Goal: Task Accomplishment & Management: Use online tool/utility

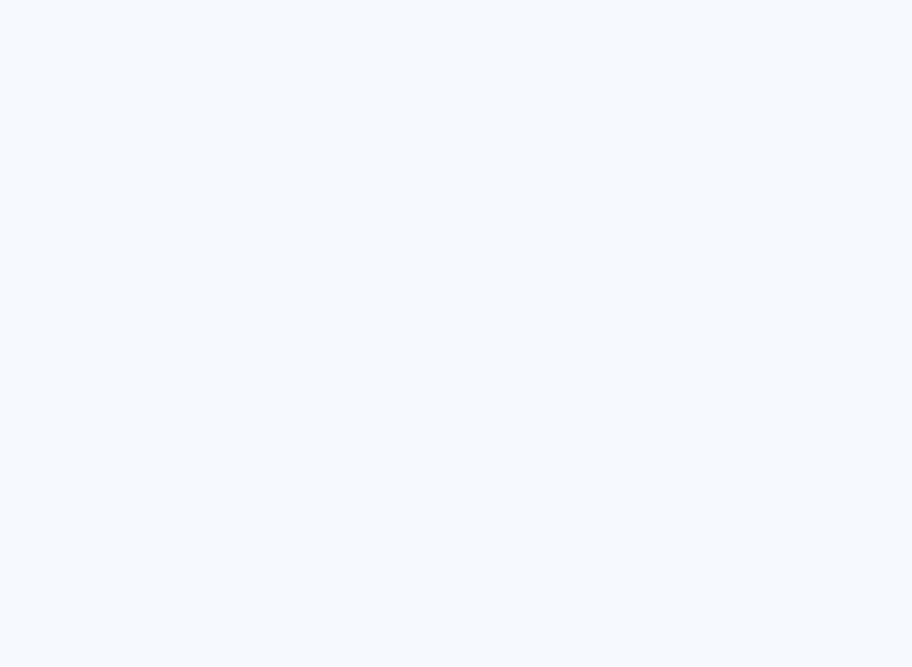
click at [338, 271] on neon-animated-pages "Prosite Website + Landing pages Proof Sistema de seleção e venda de fotos Desig…" at bounding box center [456, 333] width 912 height 667
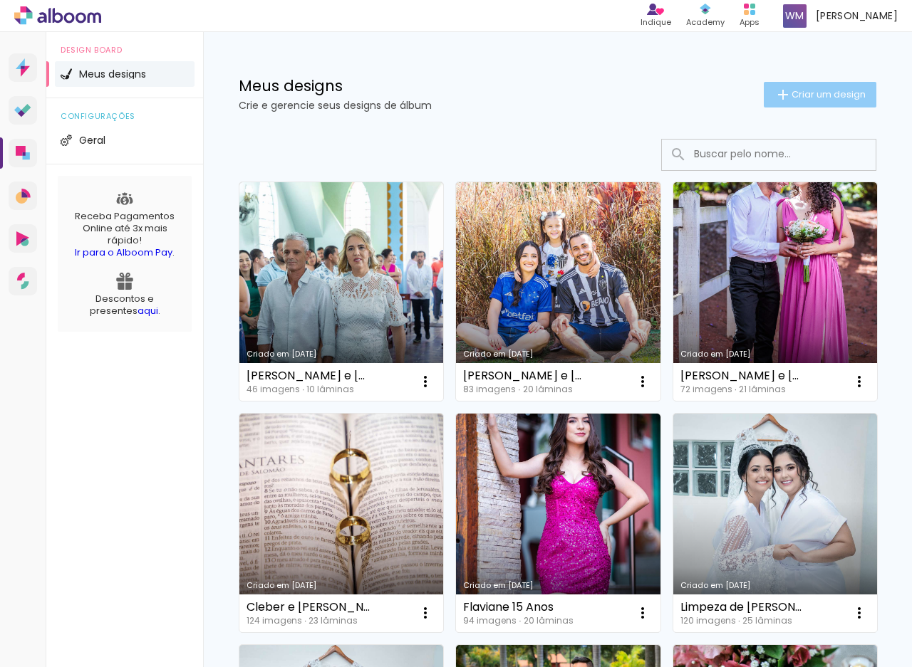
click at [802, 93] on span "Criar um design" at bounding box center [828, 94] width 74 height 9
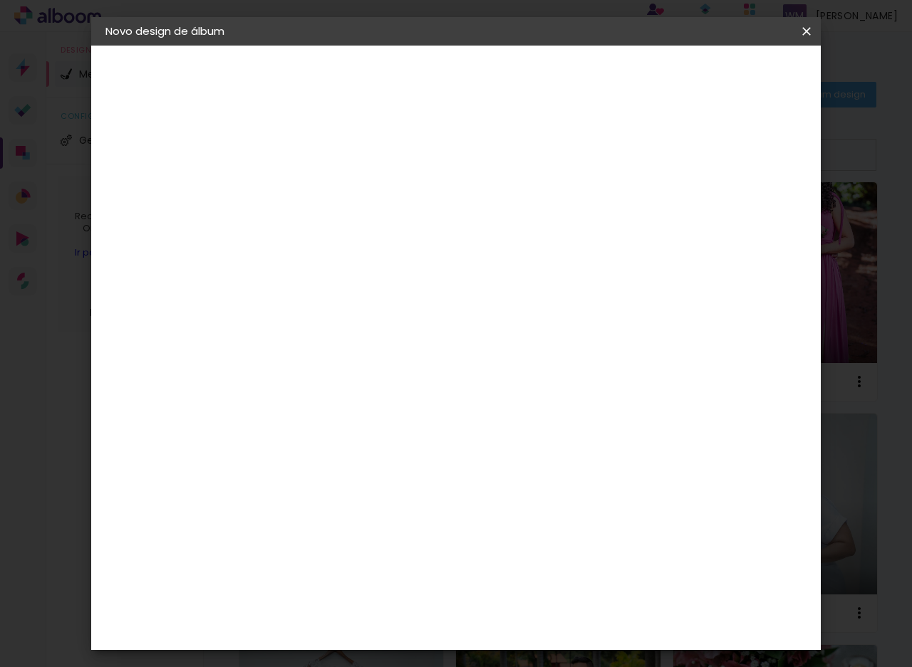
click at [338, 199] on input at bounding box center [338, 191] width 0 height 22
drag, startPoint x: 489, startPoint y: 189, endPoint x: 471, endPoint y: 189, distance: 17.8
click at [338, 189] on input "Patríciae" at bounding box center [338, 191] width 0 height 22
type input "Patrícia e"
type paper-input "Patrícia e"
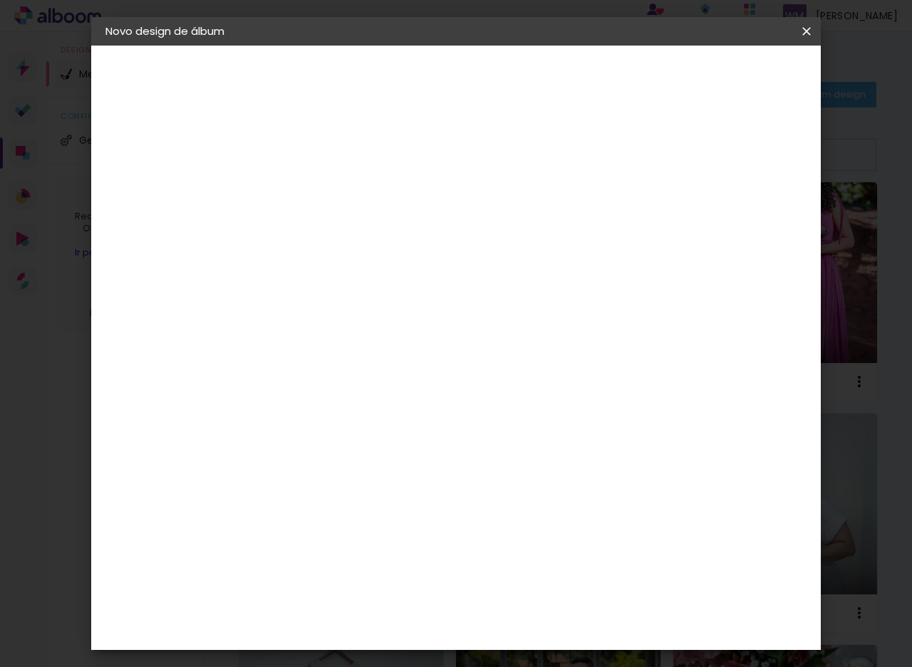
type input "Patrícia e [PERSON_NAME]"
type paper-input "Patrícia e [PERSON_NAME]"
click at [0, 0] on slot "Avançar" at bounding box center [0, 0] width 0 height 0
click at [358, 273] on input at bounding box center [375, 271] width 144 height 18
type input "Lui"
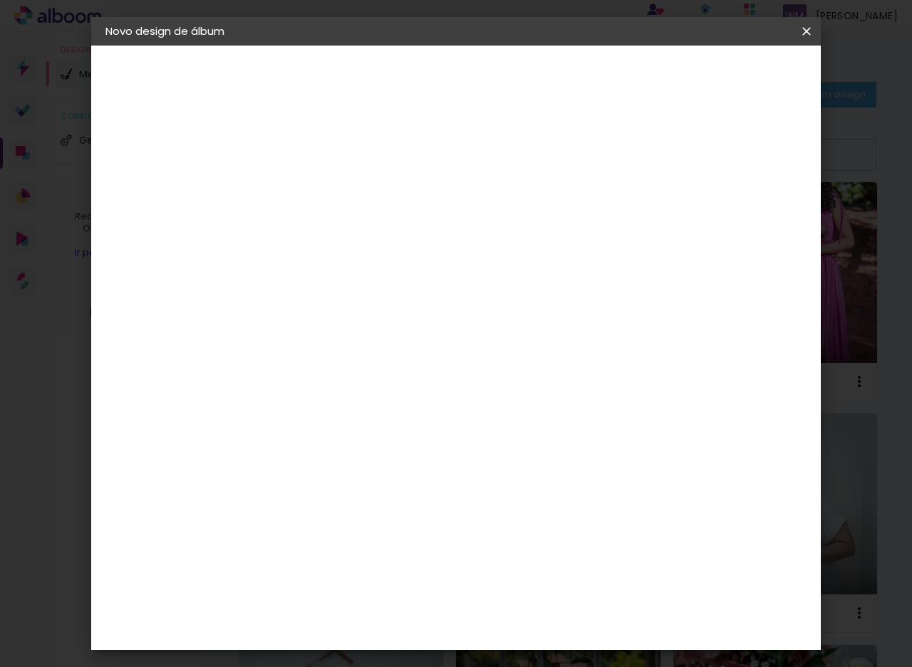
type paper-input "Lui"
click at [374, 311] on paper-item "[PERSON_NAME]" at bounding box center [364, 321] width 133 height 31
click at [377, 325] on div "[PERSON_NAME]" at bounding box center [376, 321] width 95 height 11
click at [0, 0] on slot "Tamanho Livre" at bounding box center [0, 0] width 0 height 0
click at [0, 0] on slot "Avançar" at bounding box center [0, 0] width 0 height 0
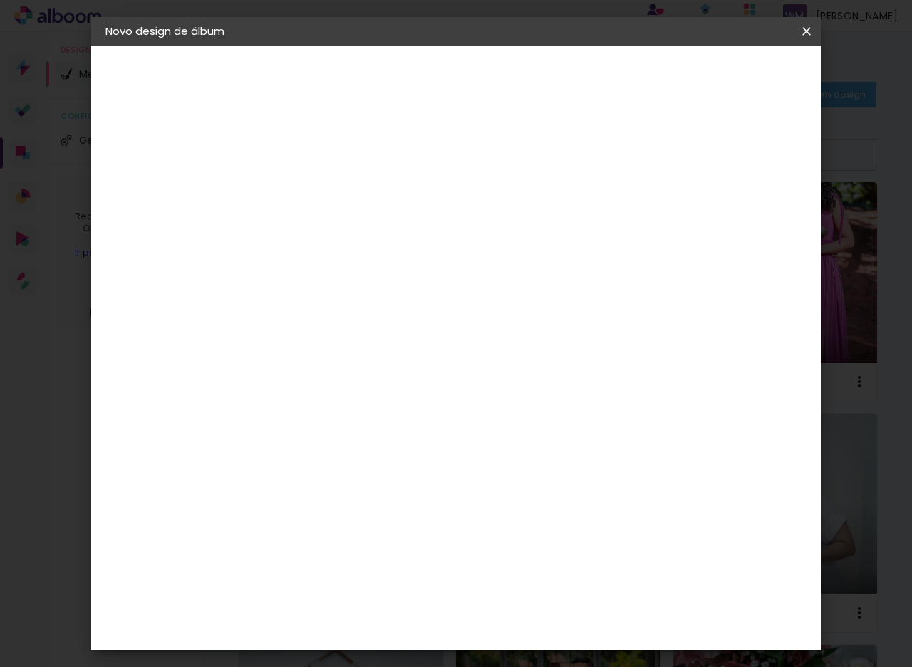
click at [537, 499] on input "60" at bounding box center [534, 495] width 37 height 21
drag, startPoint x: 539, startPoint y: 498, endPoint x: 481, endPoint y: 508, distance: 59.2
click at [547, 497] on input "60" at bounding box center [534, 495] width 37 height 21
type input "80"
type paper-input "80"
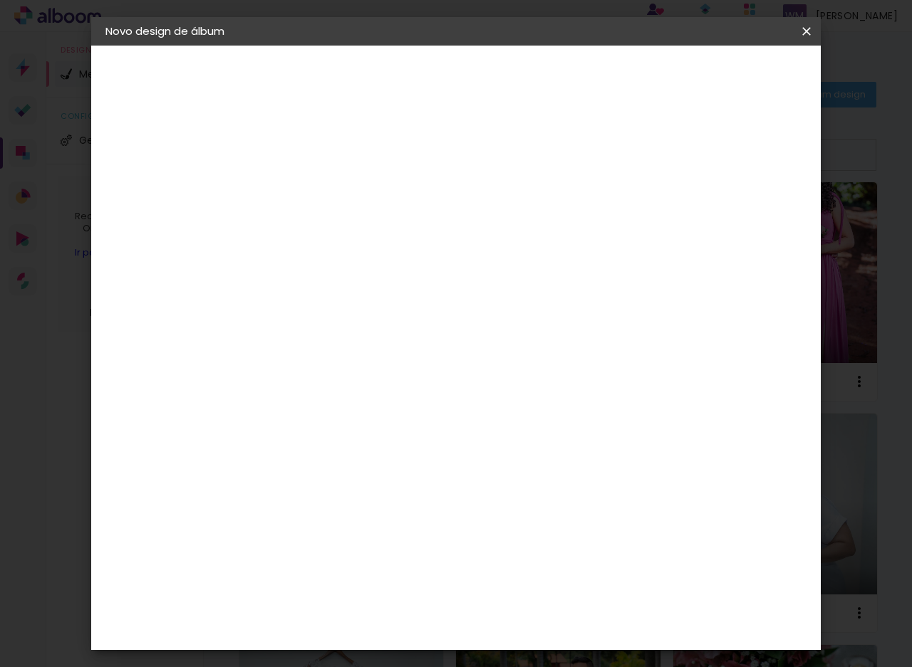
drag, startPoint x: 442, startPoint y: 223, endPoint x: 432, endPoint y: 221, distance: 10.2
click at [432, 221] on span "40" at bounding box center [444, 222] width 25 height 21
click at [647, 162] on div at bounding box center [640, 163] width 13 height 13
type paper-checkbox "on"
click at [717, 74] on span "Iniciar design" at bounding box center [684, 76] width 65 height 10
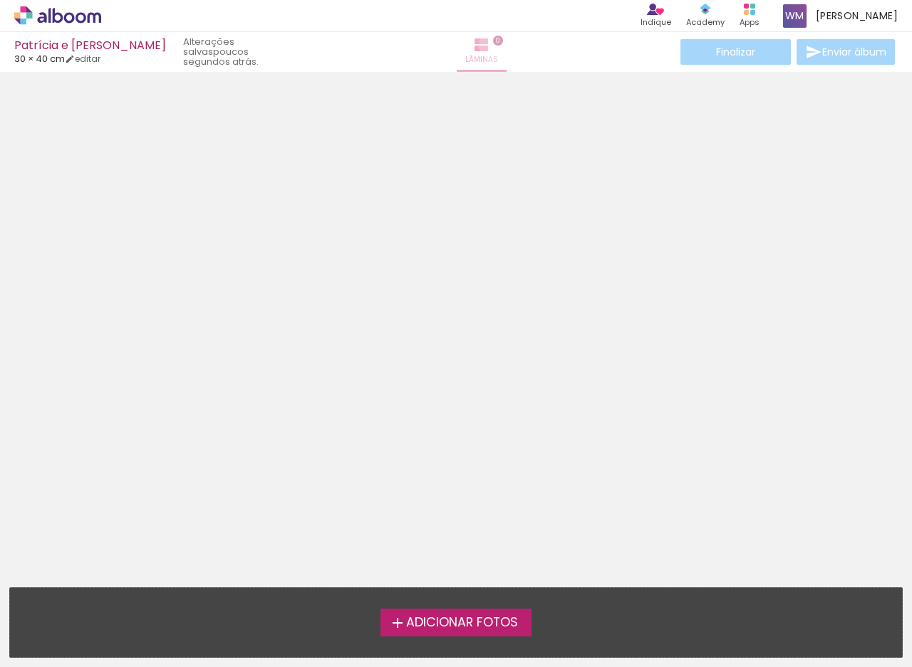
click at [493, 45] on span "0" at bounding box center [498, 41] width 10 height 10
click at [473, 42] on iron-icon at bounding box center [481, 44] width 17 height 17
click at [469, 628] on span "Adicionar Fotos" at bounding box center [462, 623] width 112 height 13
click at [0, 0] on input "file" at bounding box center [0, 0] width 0 height 0
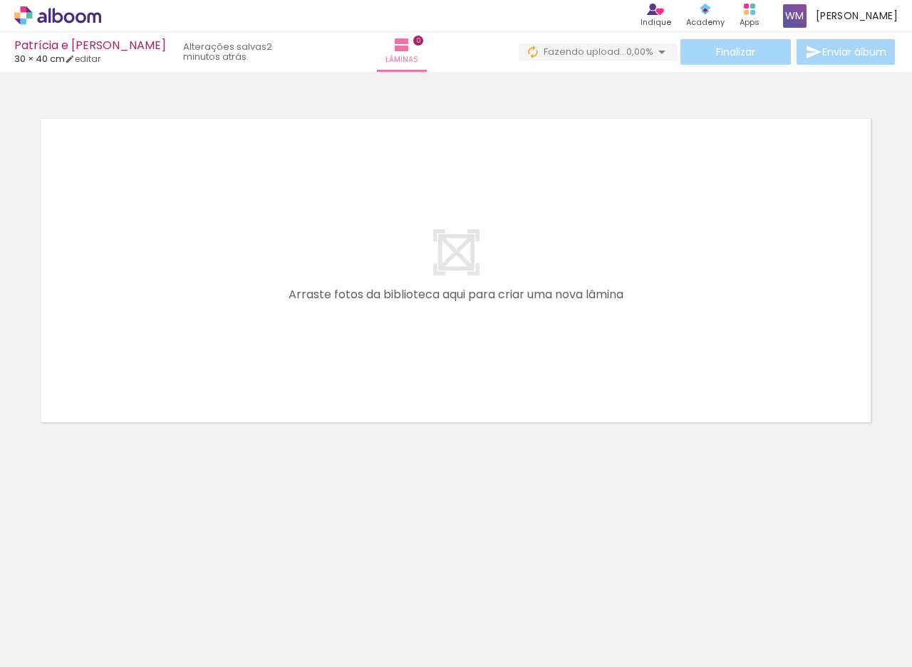
click at [463, 256] on quentale-layouter at bounding box center [456, 270] width 840 height 315
click at [163, 622] on div at bounding box center [143, 619] width 71 height 47
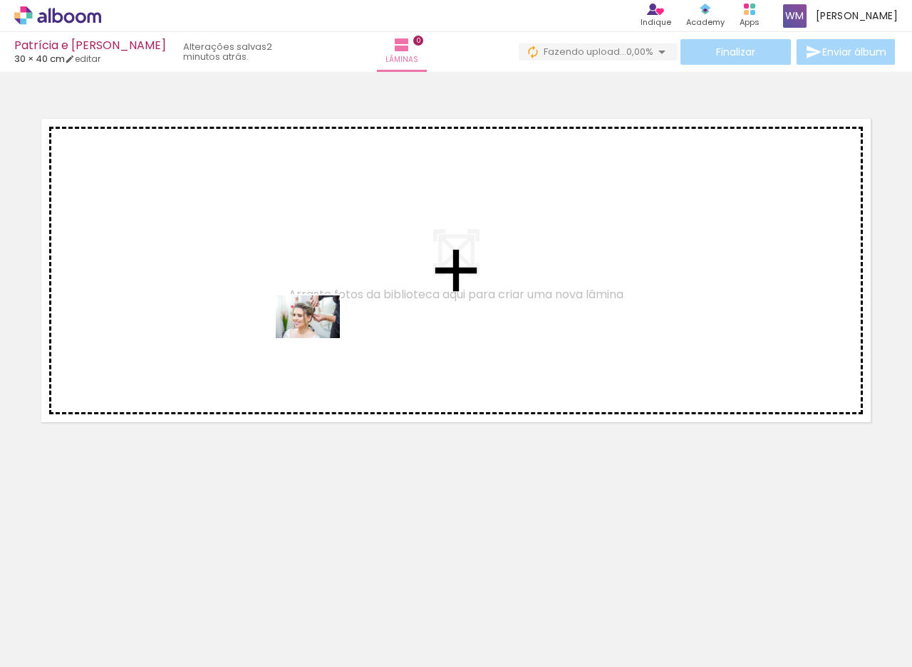
drag, startPoint x: 163, startPoint y: 560, endPoint x: 328, endPoint y: 357, distance: 261.3
click at [335, 328] on quentale-workspace at bounding box center [456, 333] width 912 height 667
